Goal: Information Seeking & Learning: Learn about a topic

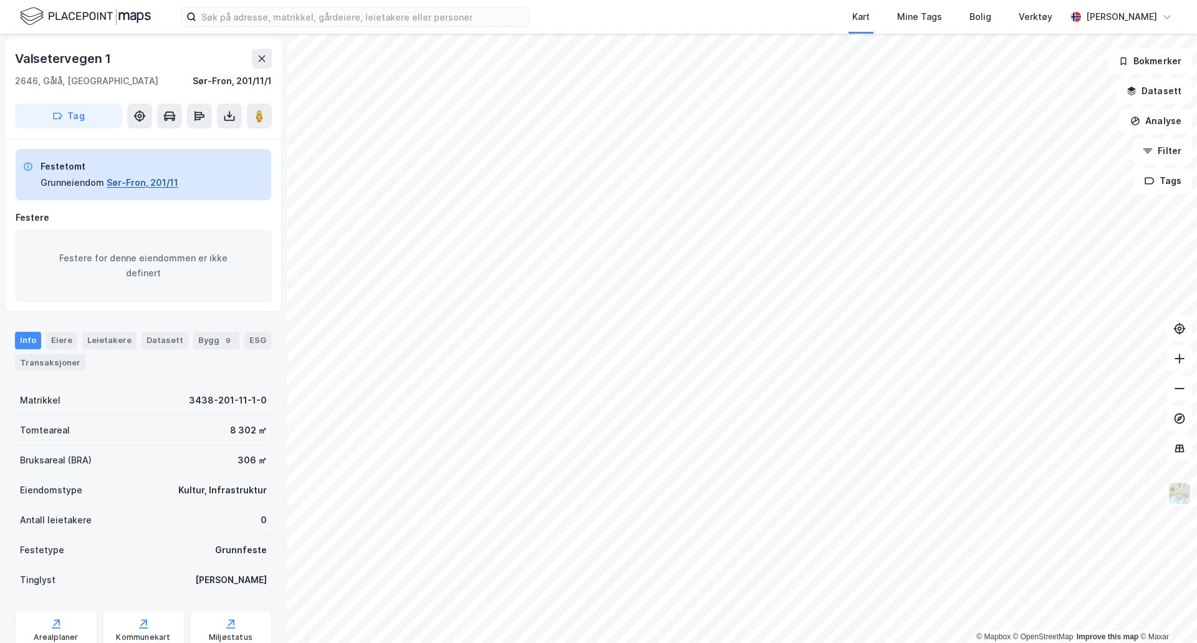
click at [133, 182] on button "Sør-Fron, 201/11" at bounding box center [143, 182] width 72 height 15
click at [145, 183] on button "Sør-Fron, 201/11" at bounding box center [143, 182] width 72 height 15
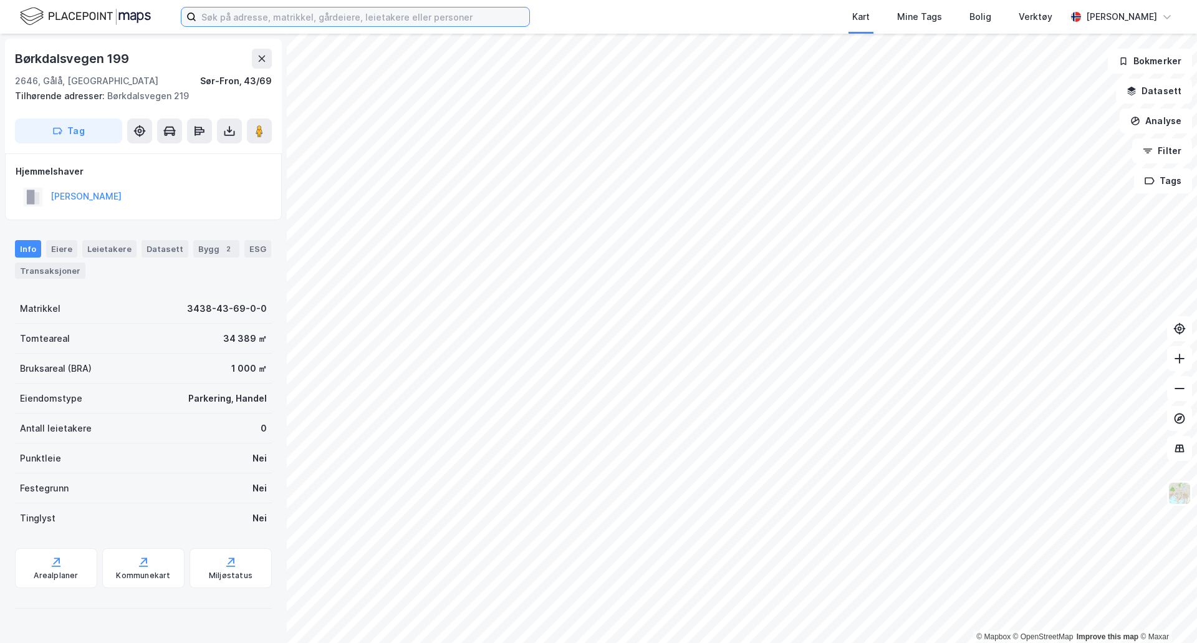
click at [268, 18] on input at bounding box center [362, 16] width 333 height 19
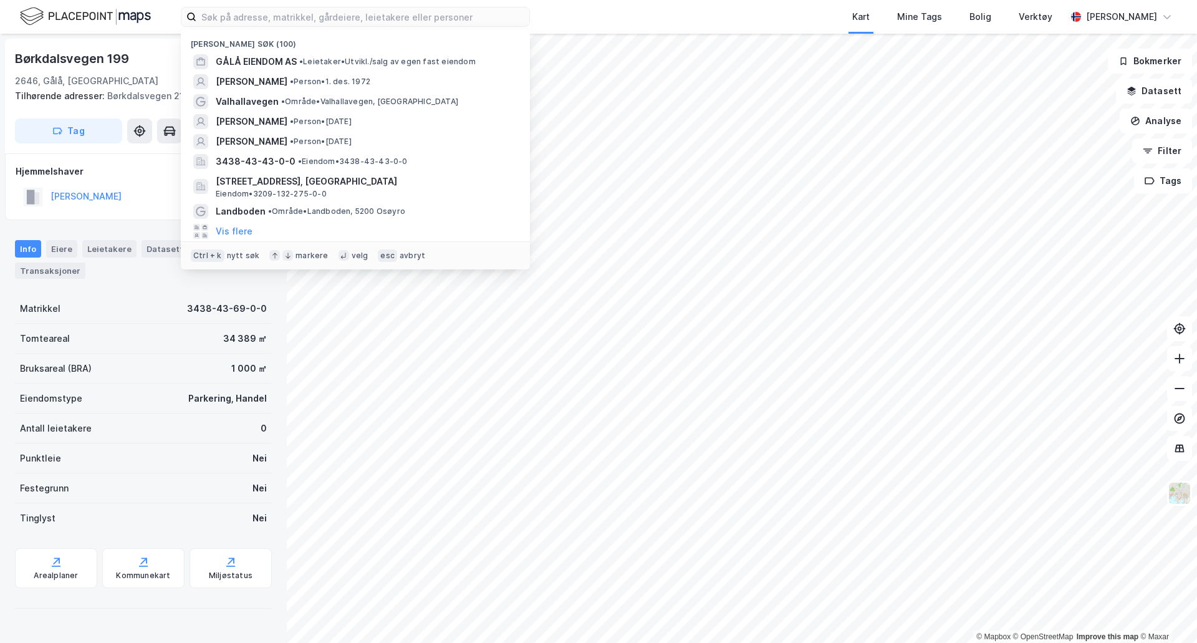
click at [137, 64] on div "Børkdalsvegen 199" at bounding box center [143, 59] width 257 height 20
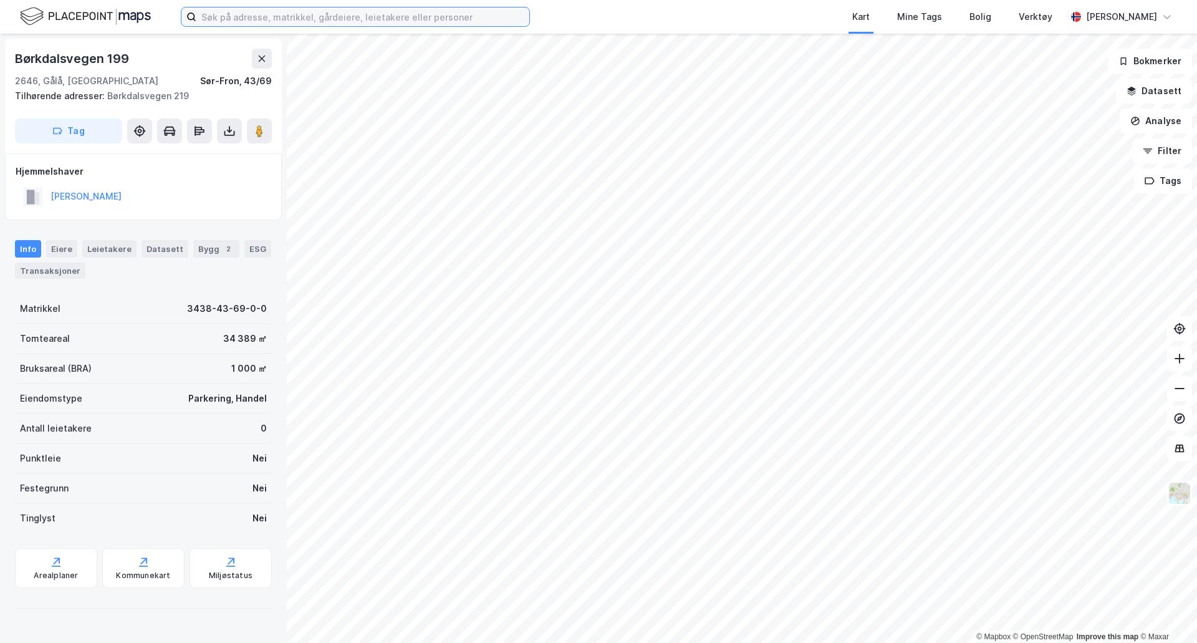
click at [292, 10] on input at bounding box center [362, 16] width 333 height 19
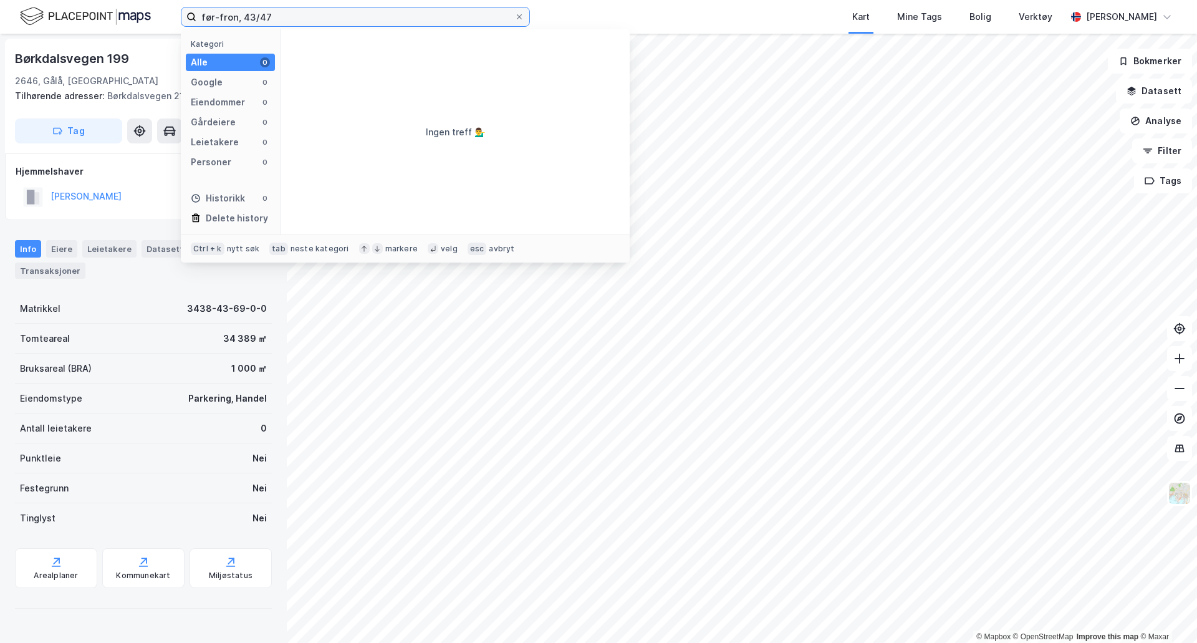
click at [241, 18] on input "før-fron, 43/47" at bounding box center [355, 16] width 318 height 19
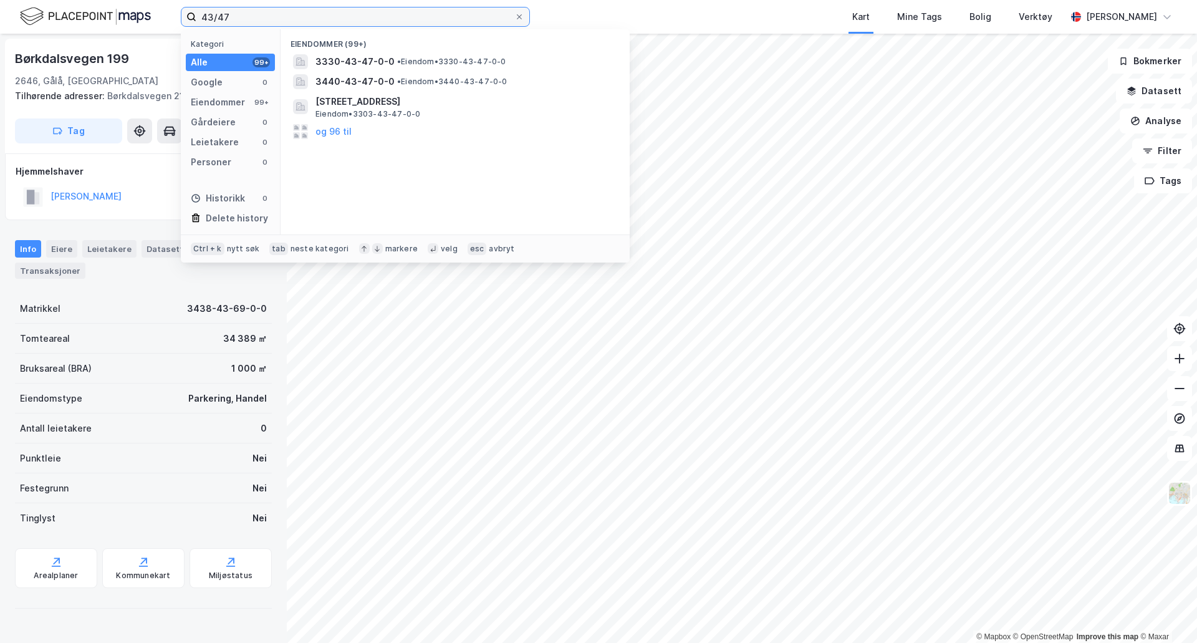
type input "43/47"
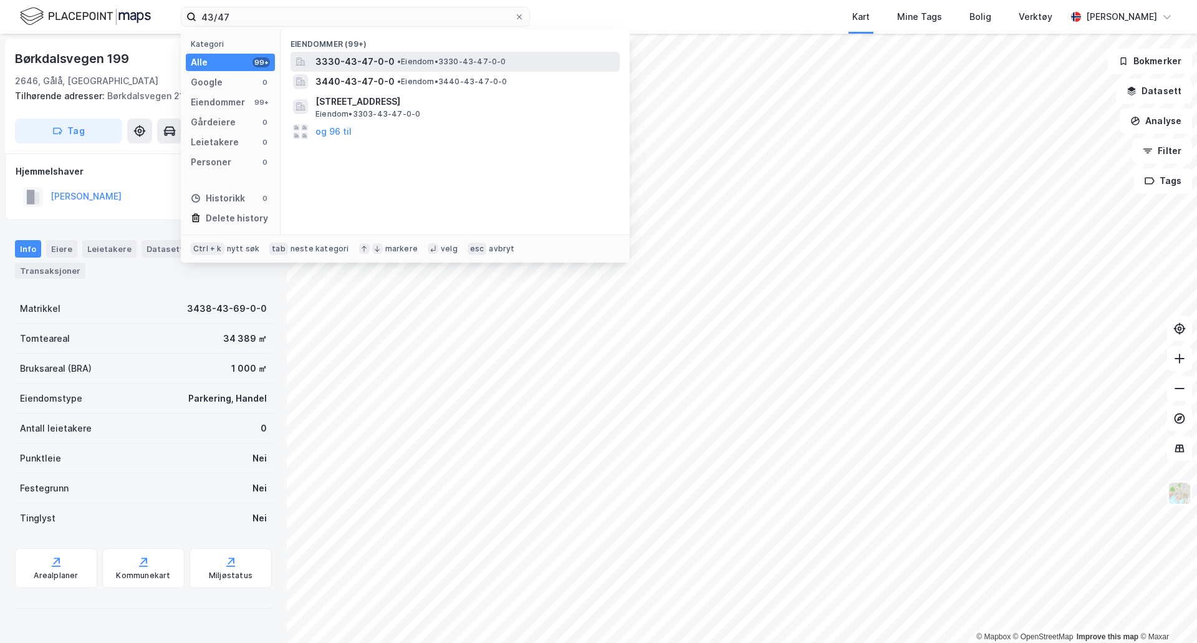
click at [404, 55] on div "3330-43-47-0-0 • Eiendom • 3330-43-47-0-0" at bounding box center [467, 61] width 302 height 15
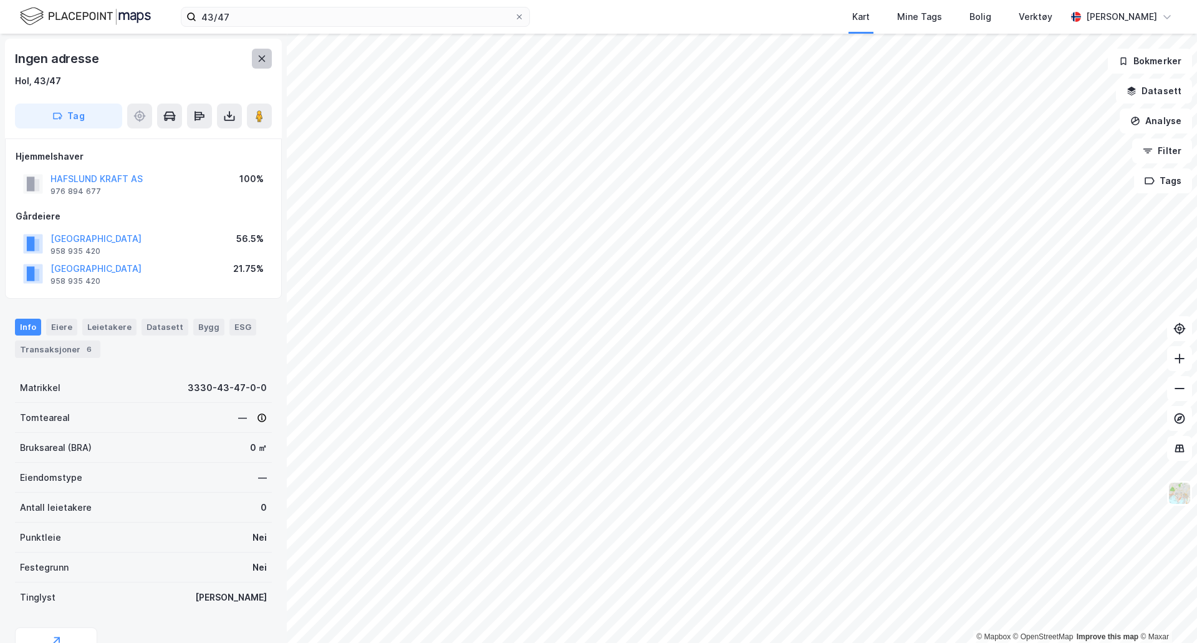
click at [269, 54] on button at bounding box center [262, 59] width 20 height 20
